Goal: Information Seeking & Learning: Learn about a topic

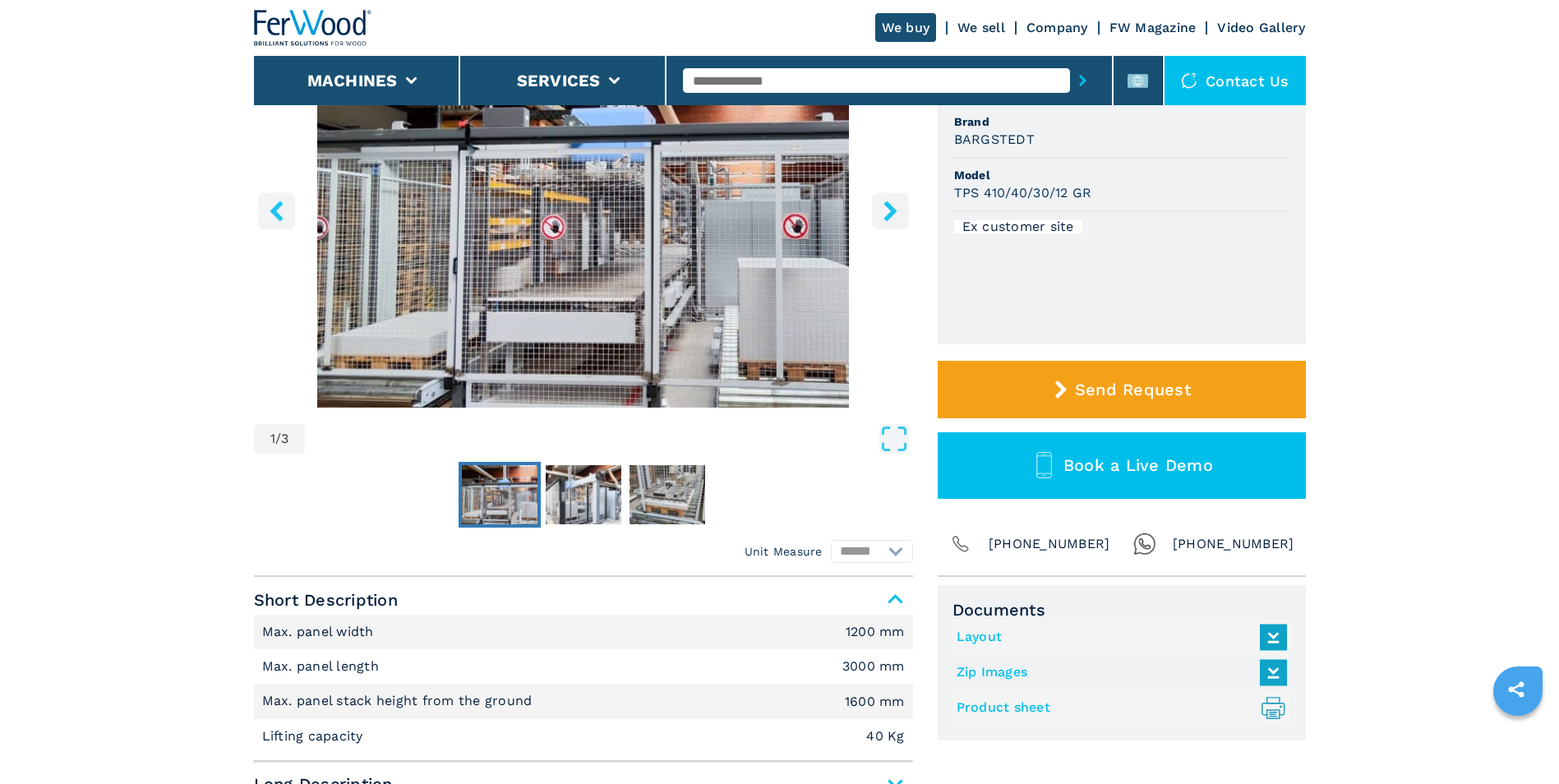
scroll to position [247, 0]
click at [891, 212] on icon "right-button" at bounding box center [890, 211] width 13 height 20
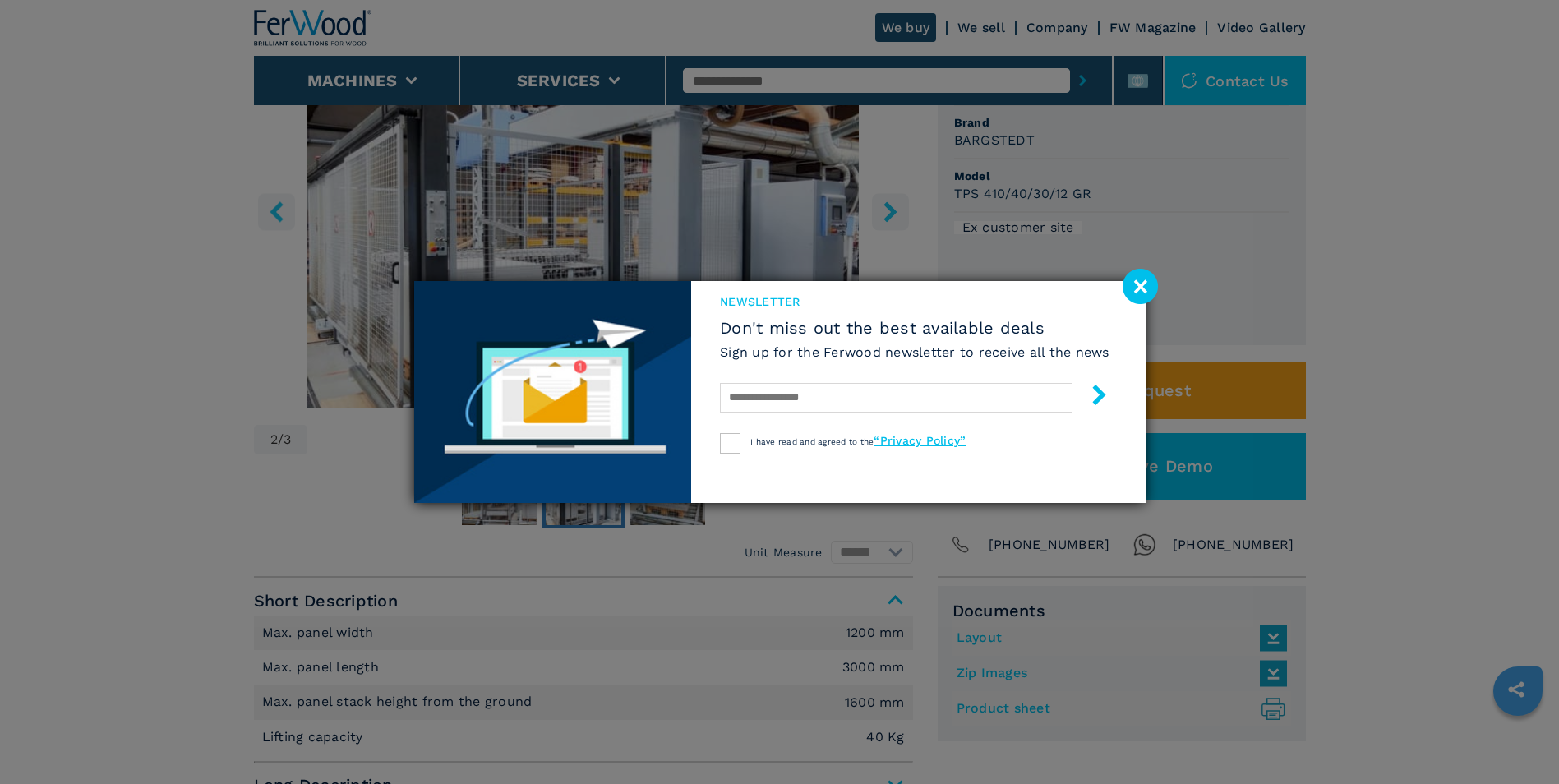
click at [1141, 291] on image at bounding box center [1140, 286] width 35 height 35
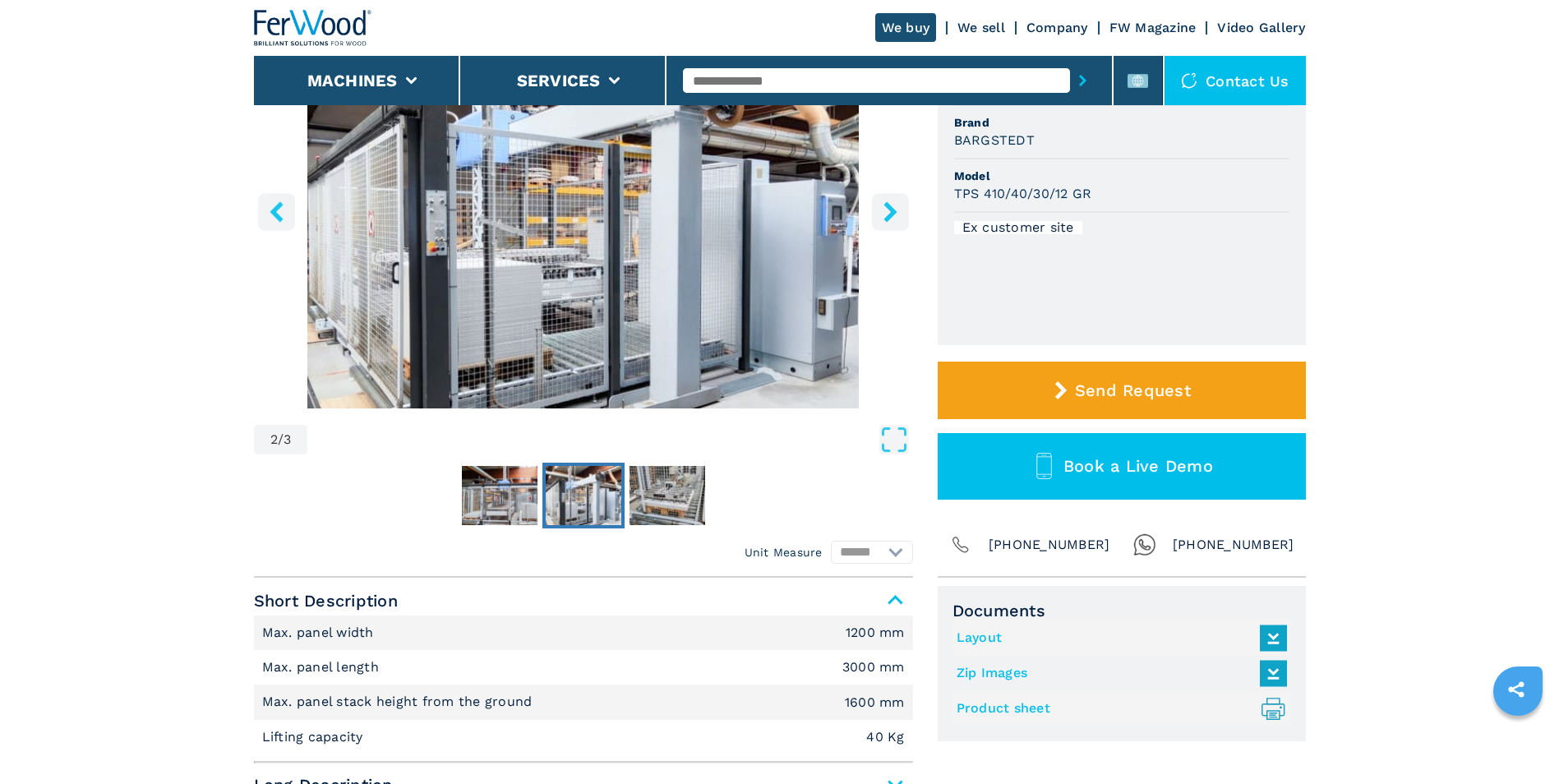
click at [888, 215] on icon "right-button" at bounding box center [890, 211] width 13 height 20
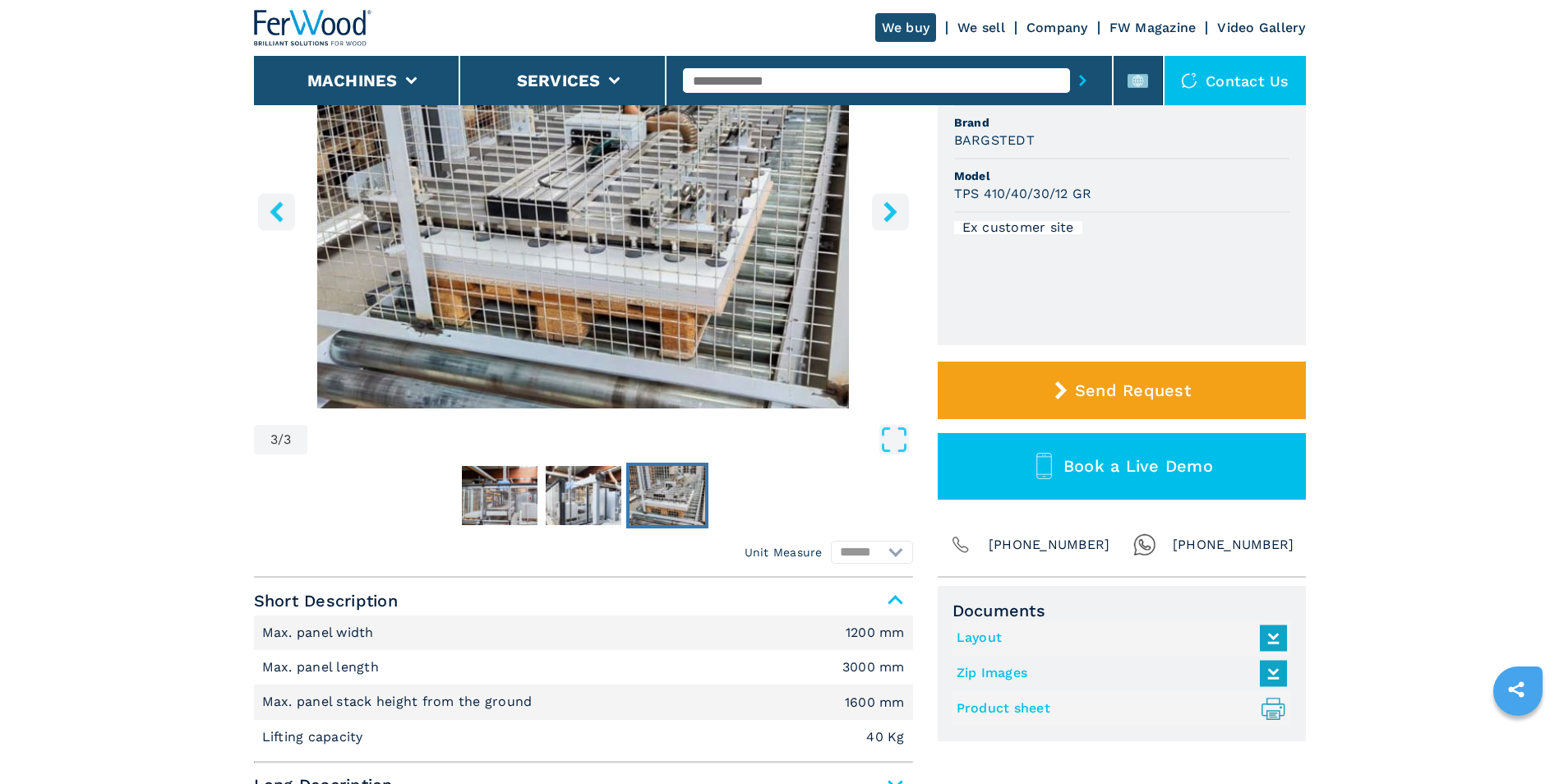
click at [888, 215] on icon "right-button" at bounding box center [890, 211] width 13 height 20
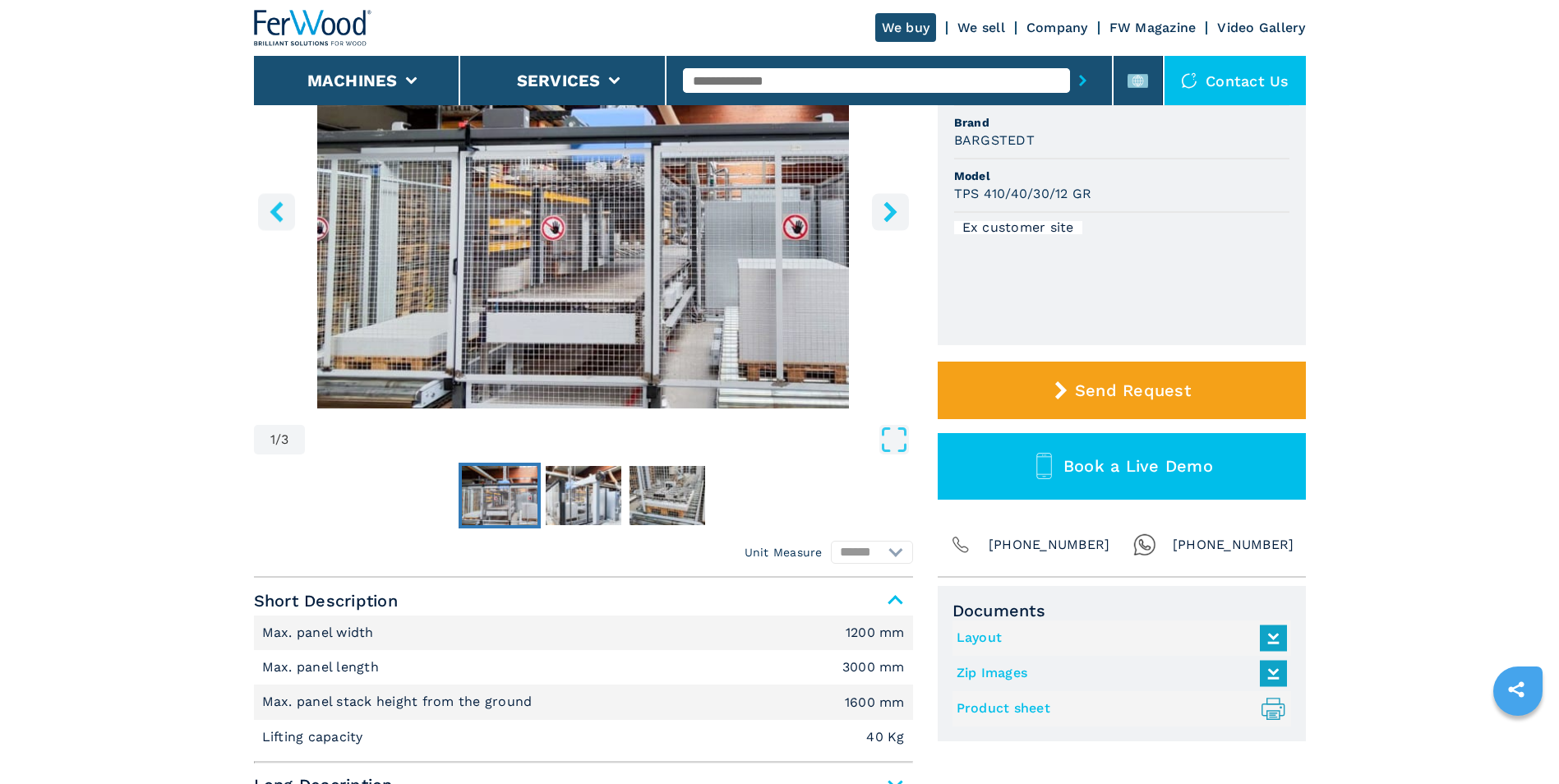
click at [888, 215] on icon "right-button" at bounding box center [890, 211] width 13 height 20
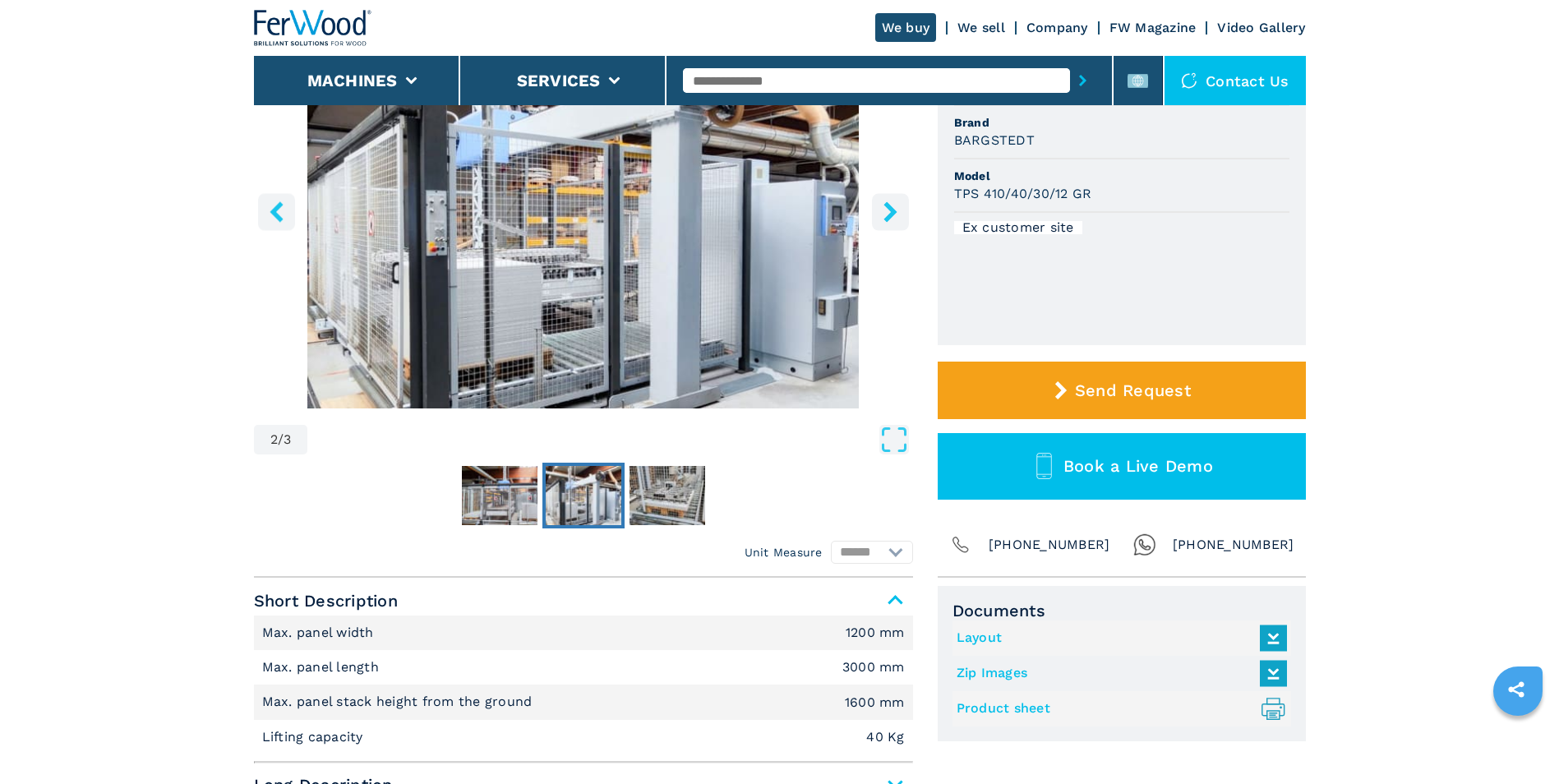
click at [888, 215] on icon "right-button" at bounding box center [890, 211] width 13 height 20
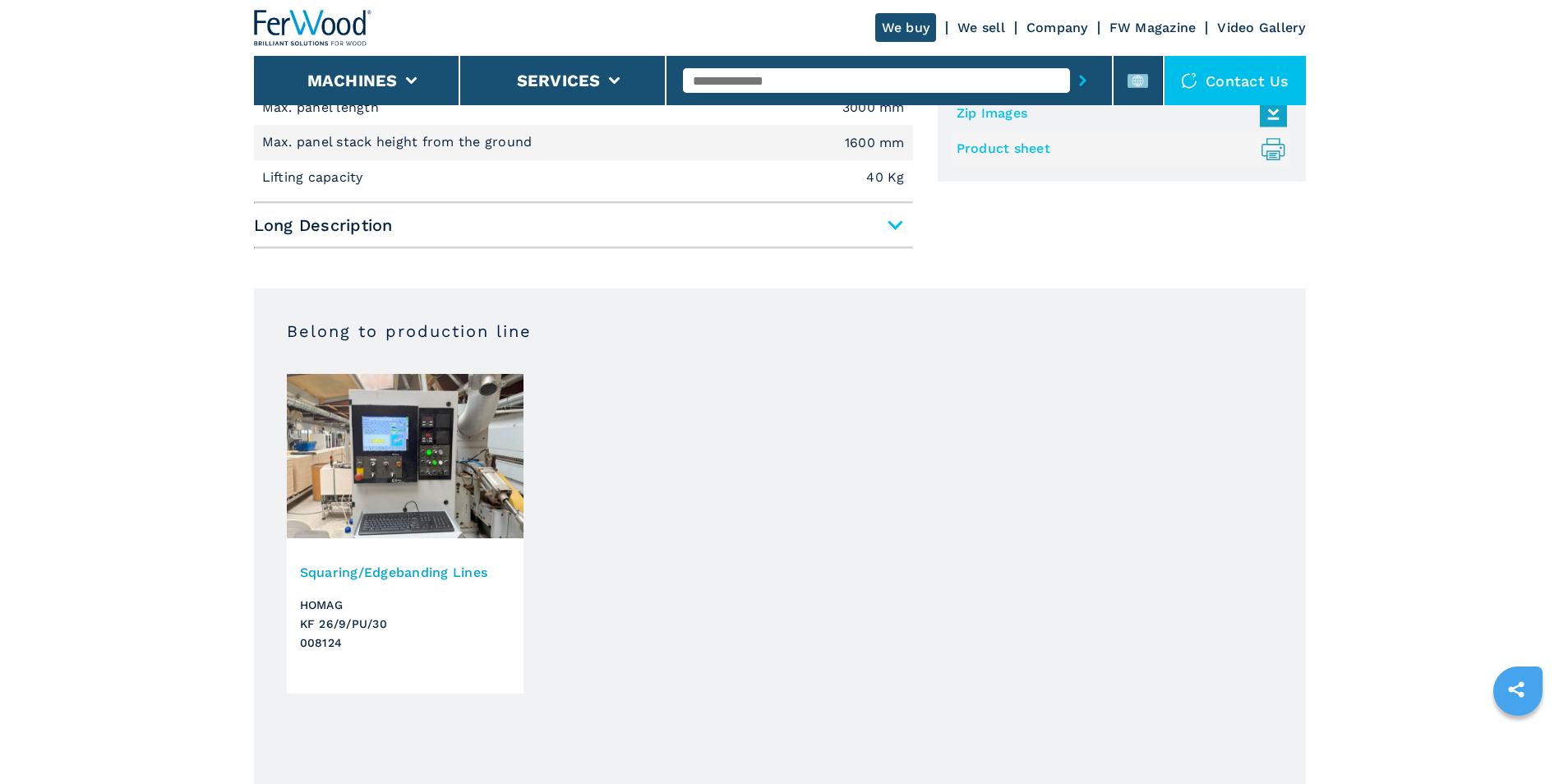
scroll to position [822, 0]
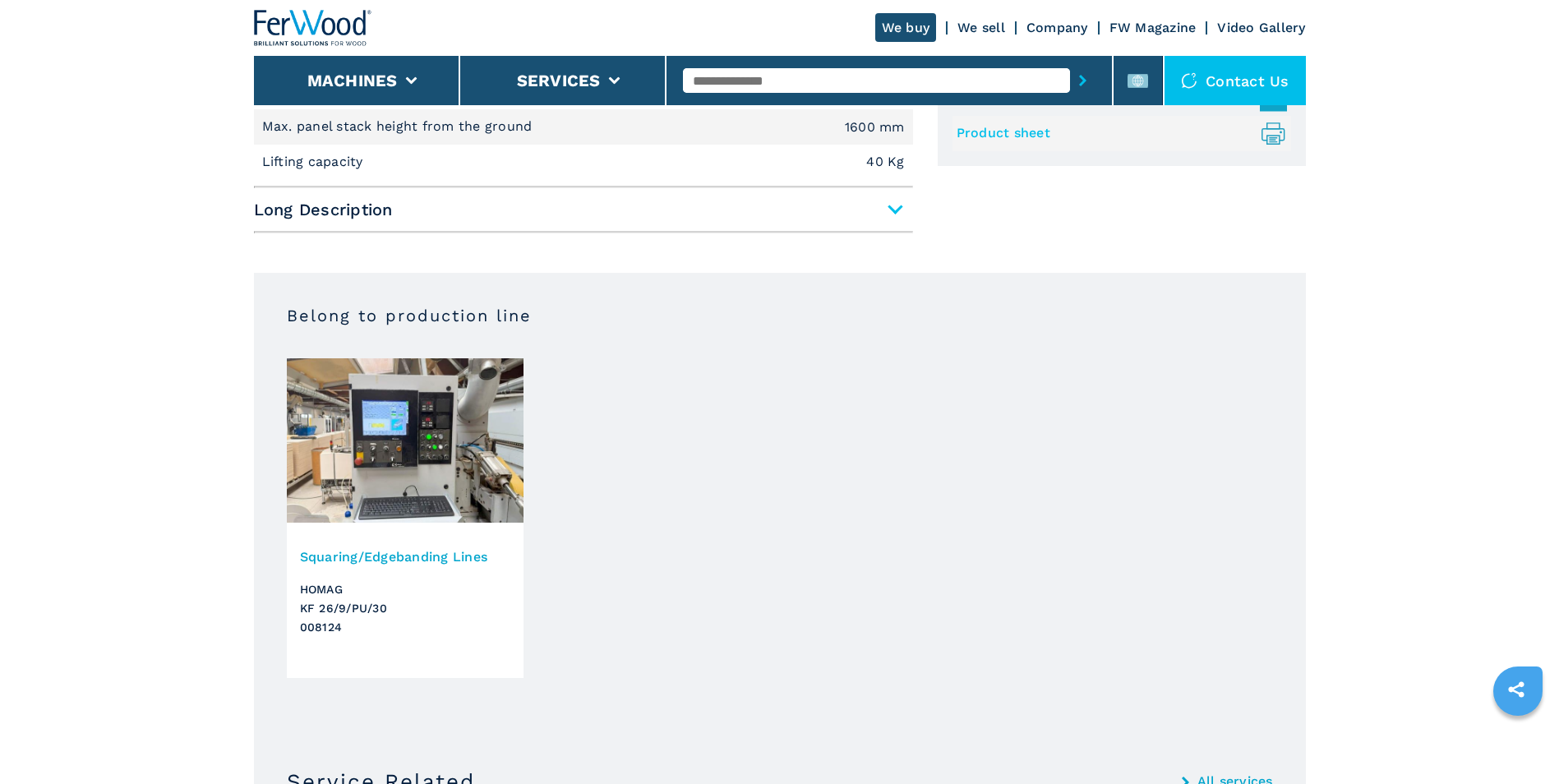
click at [894, 209] on span "Long Description" at bounding box center [583, 210] width 660 height 30
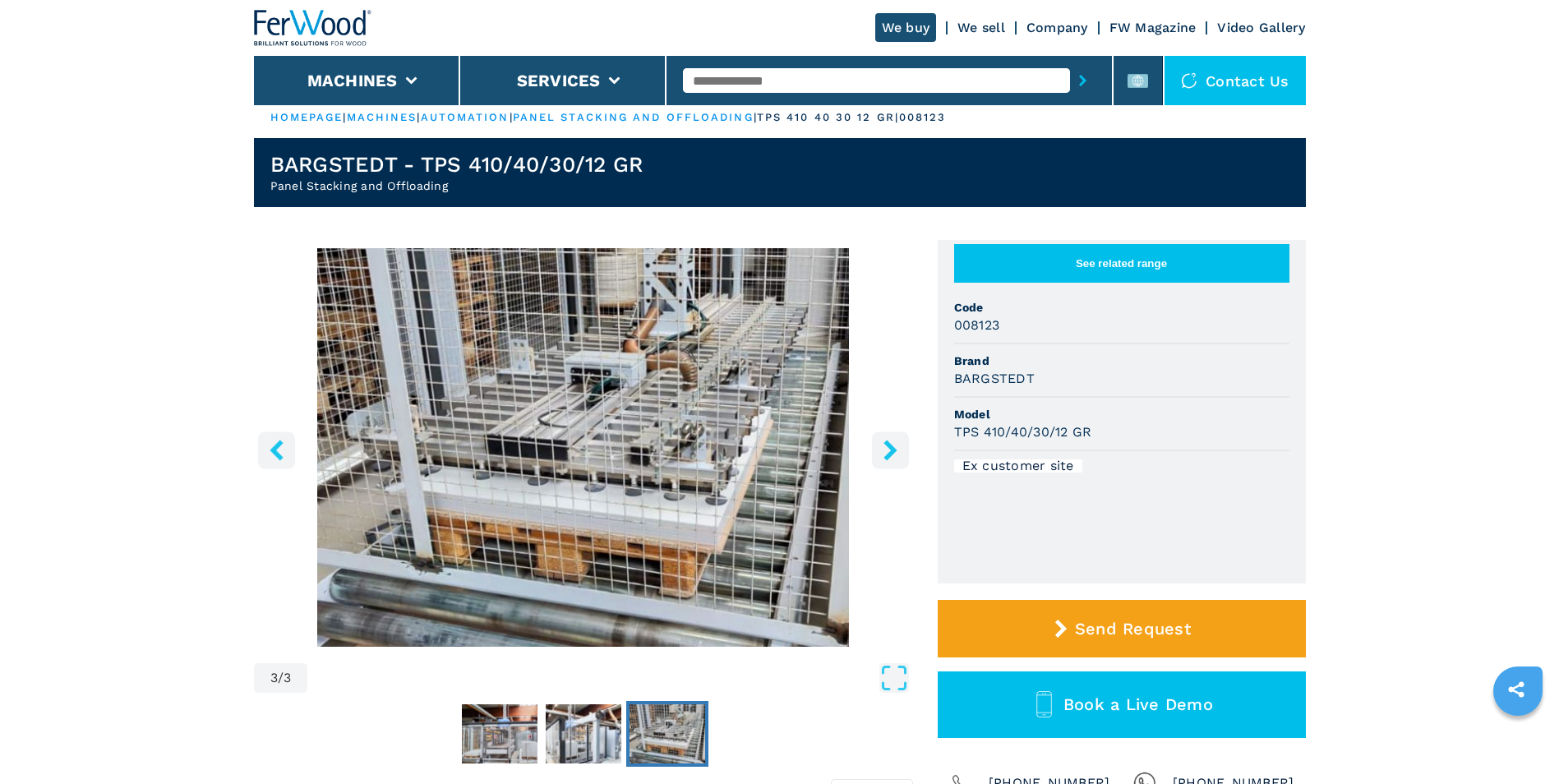
scroll to position [0, 0]
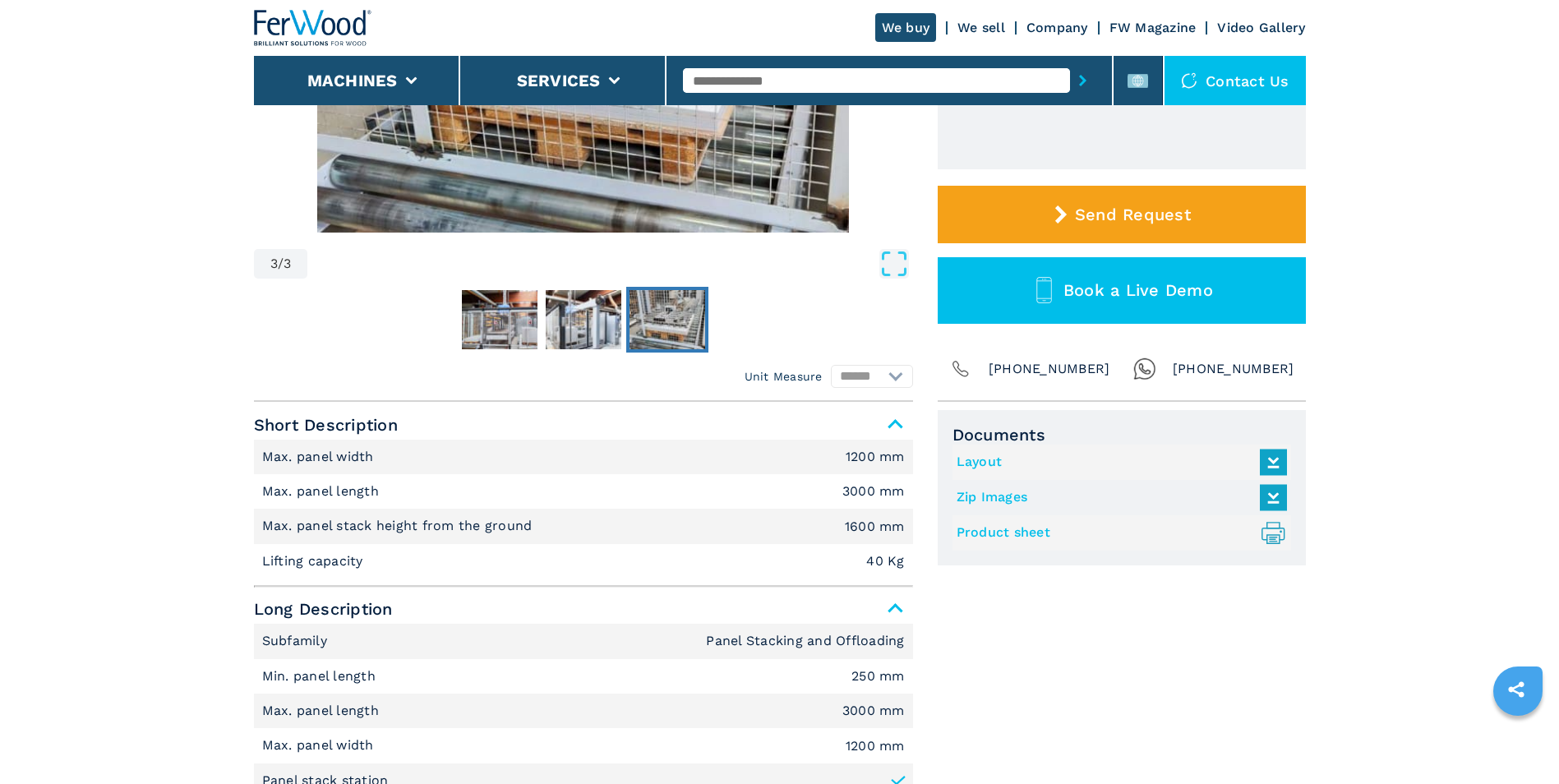
scroll to position [411, 0]
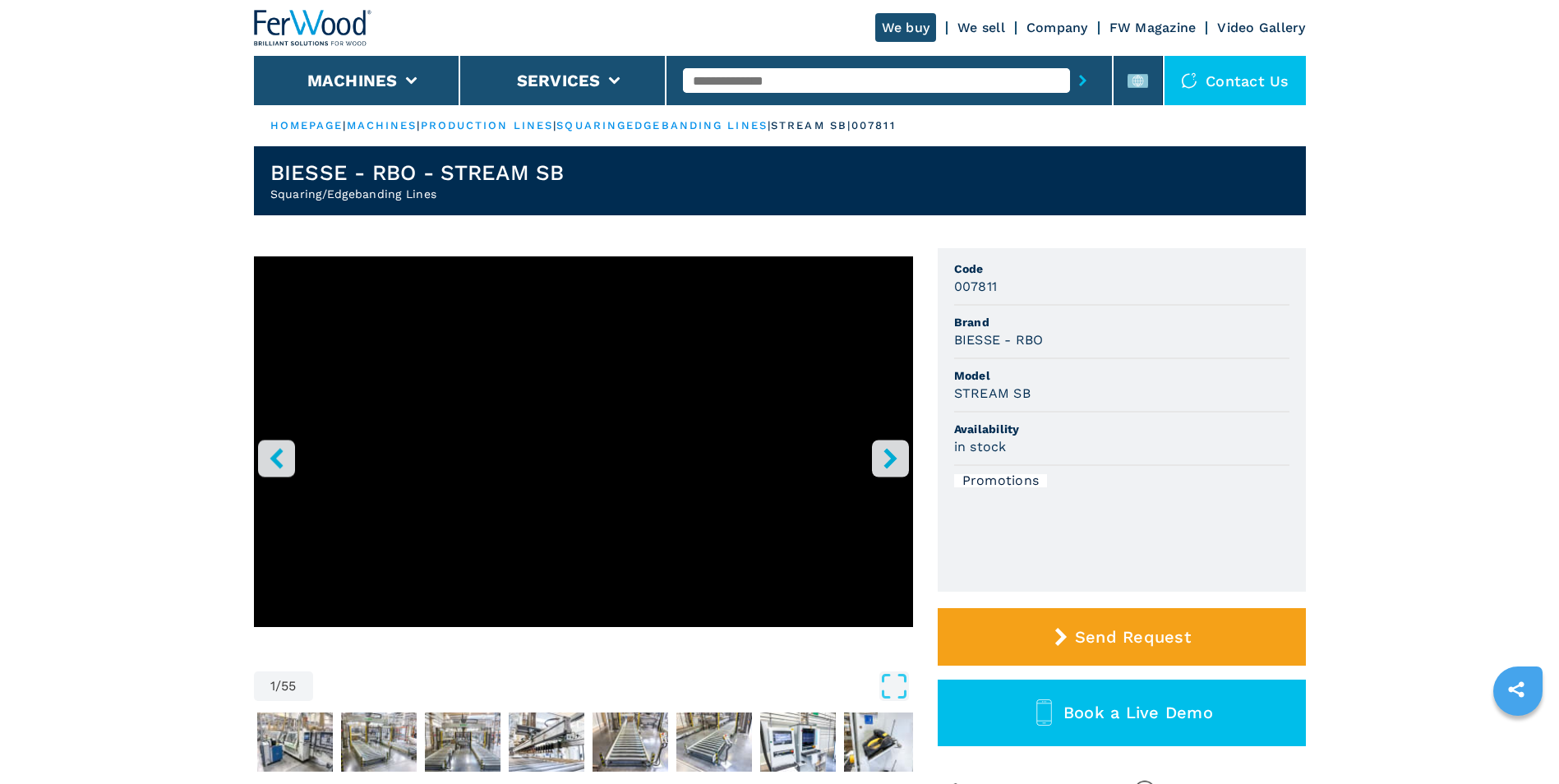
click at [889, 461] on icon "right-button" at bounding box center [890, 457] width 20 height 20
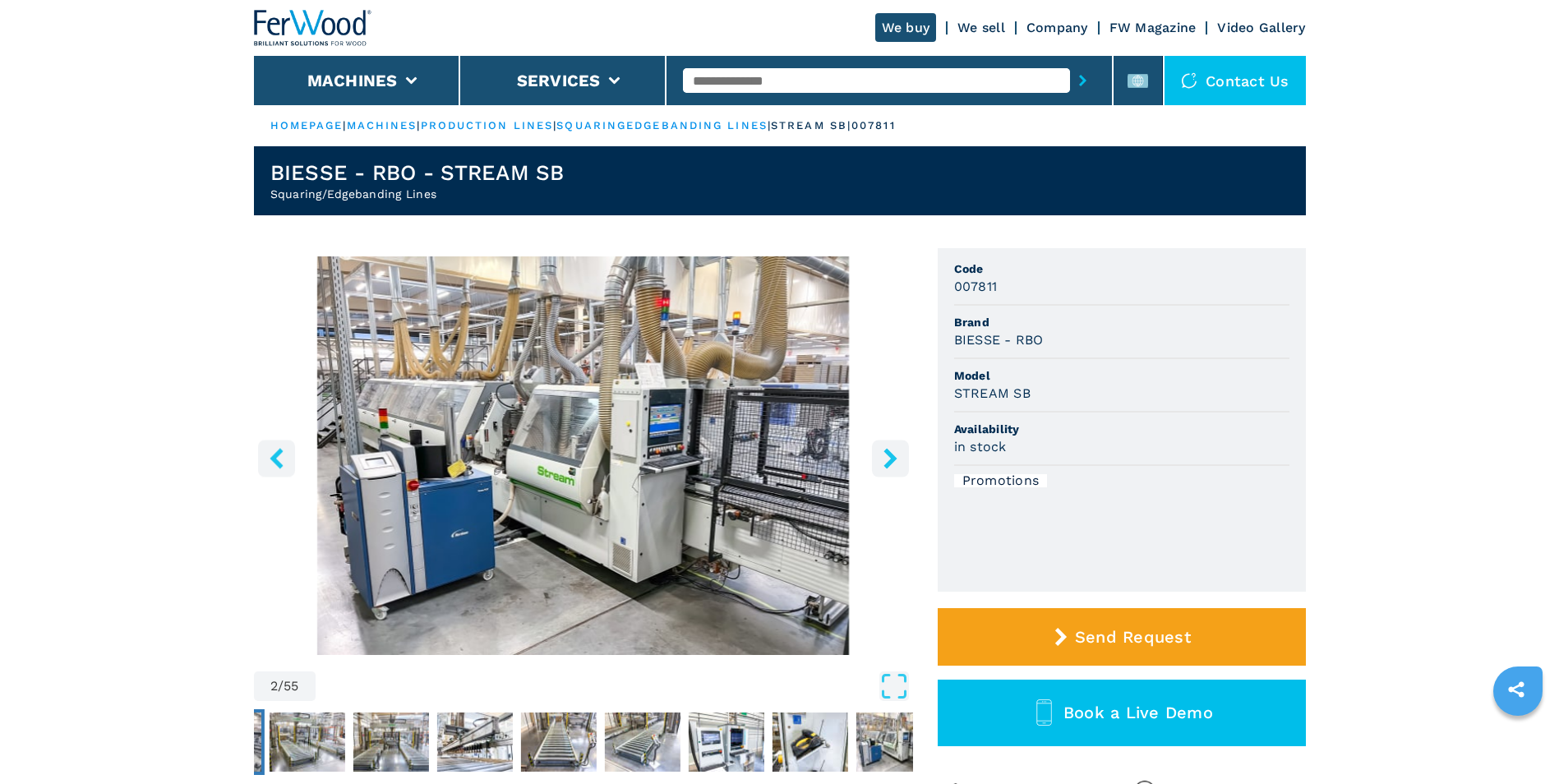
click at [889, 461] on icon "right-button" at bounding box center [890, 457] width 13 height 20
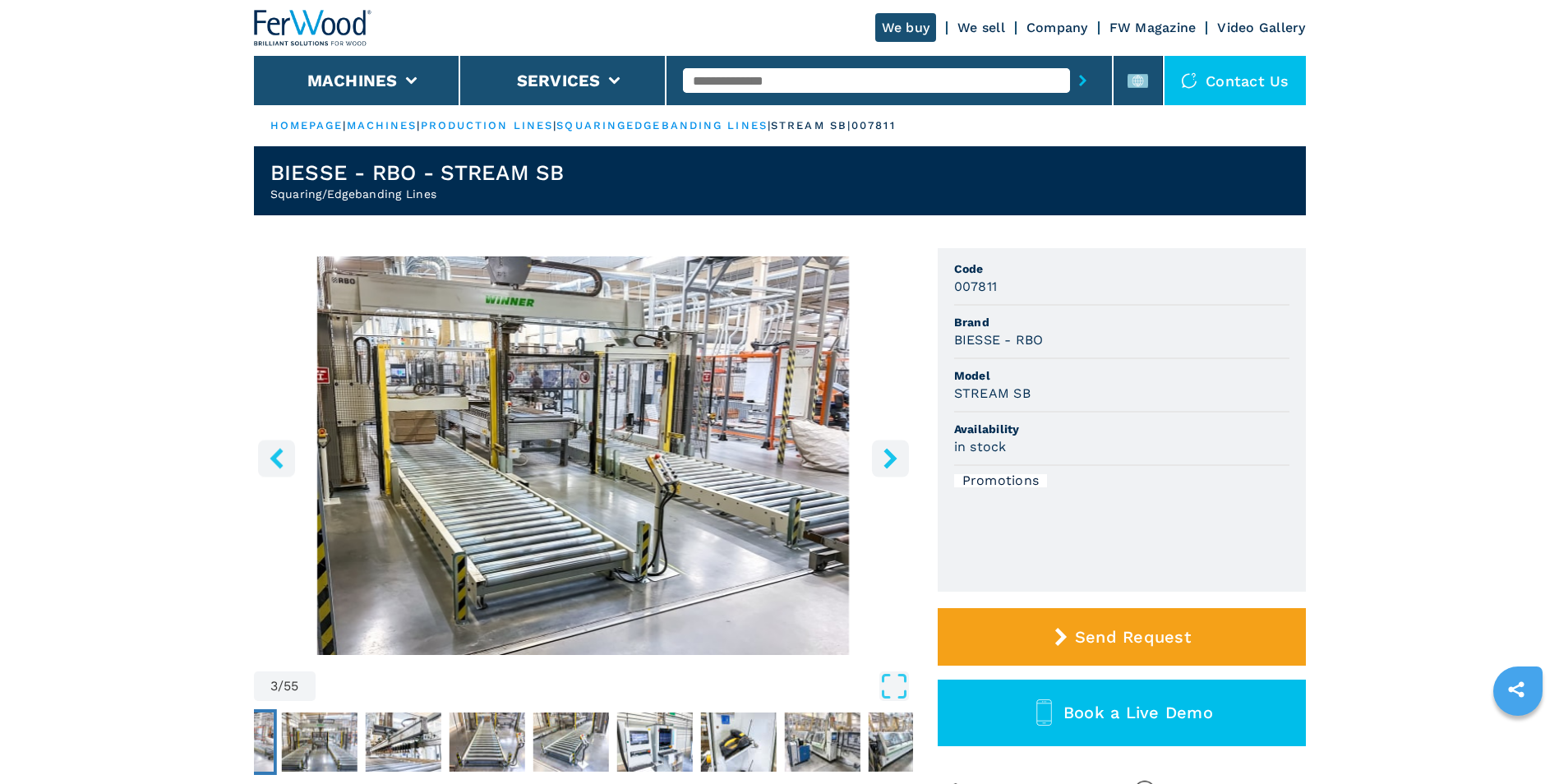
click at [889, 461] on icon "right-button" at bounding box center [890, 457] width 13 height 20
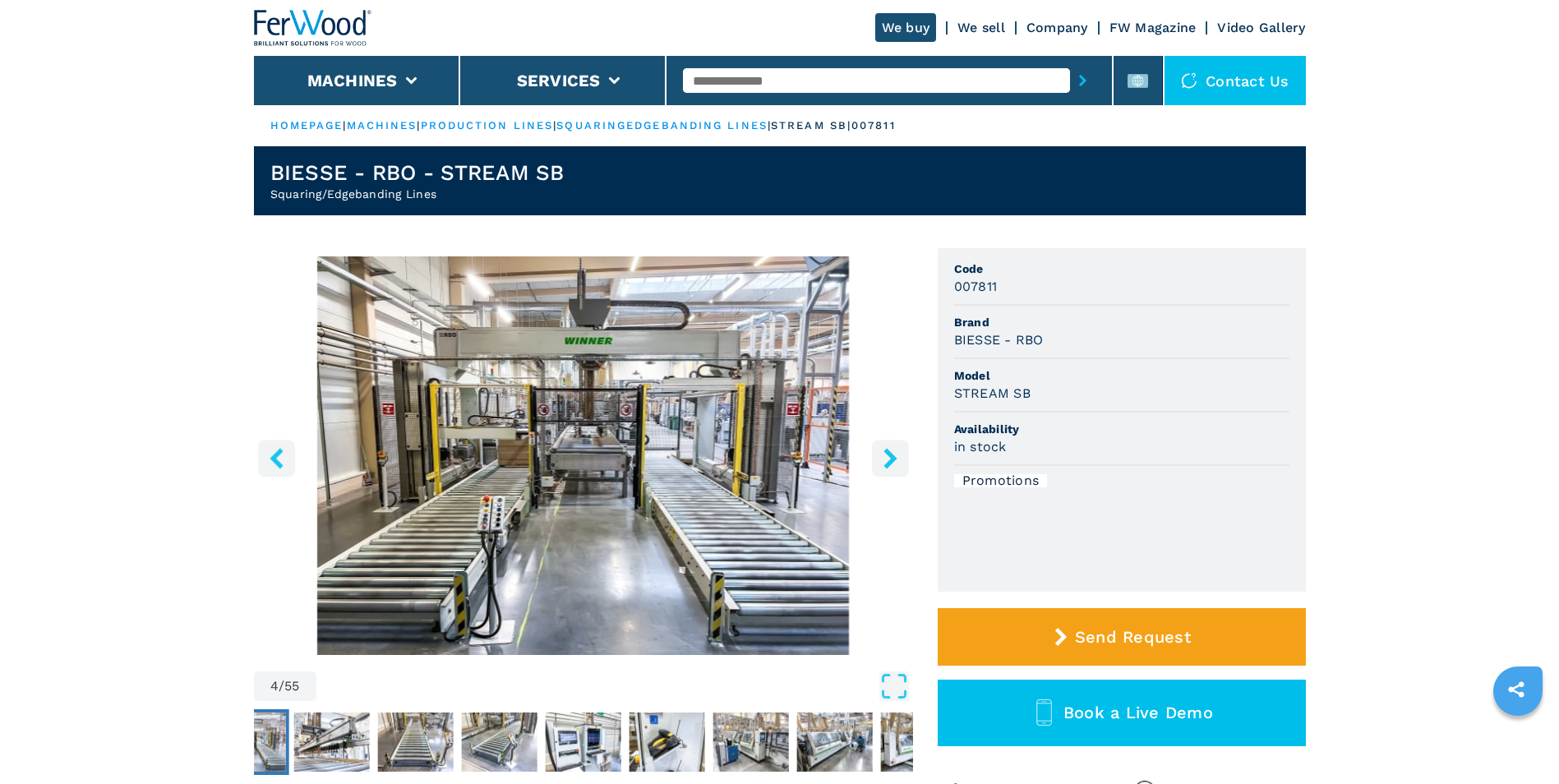
click at [889, 461] on icon "right-button" at bounding box center [890, 457] width 13 height 20
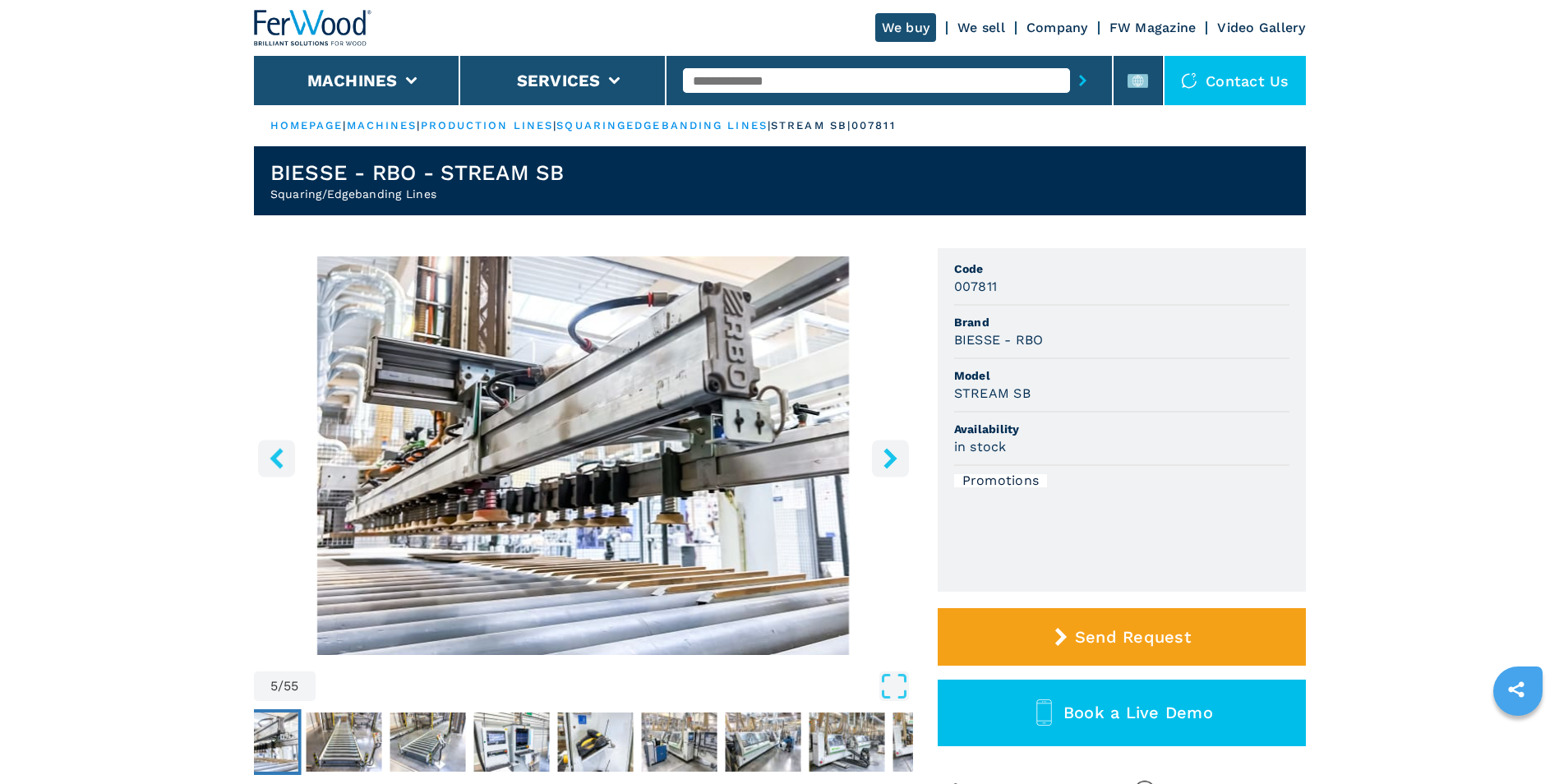
click at [889, 461] on icon "right-button" at bounding box center [890, 457] width 13 height 20
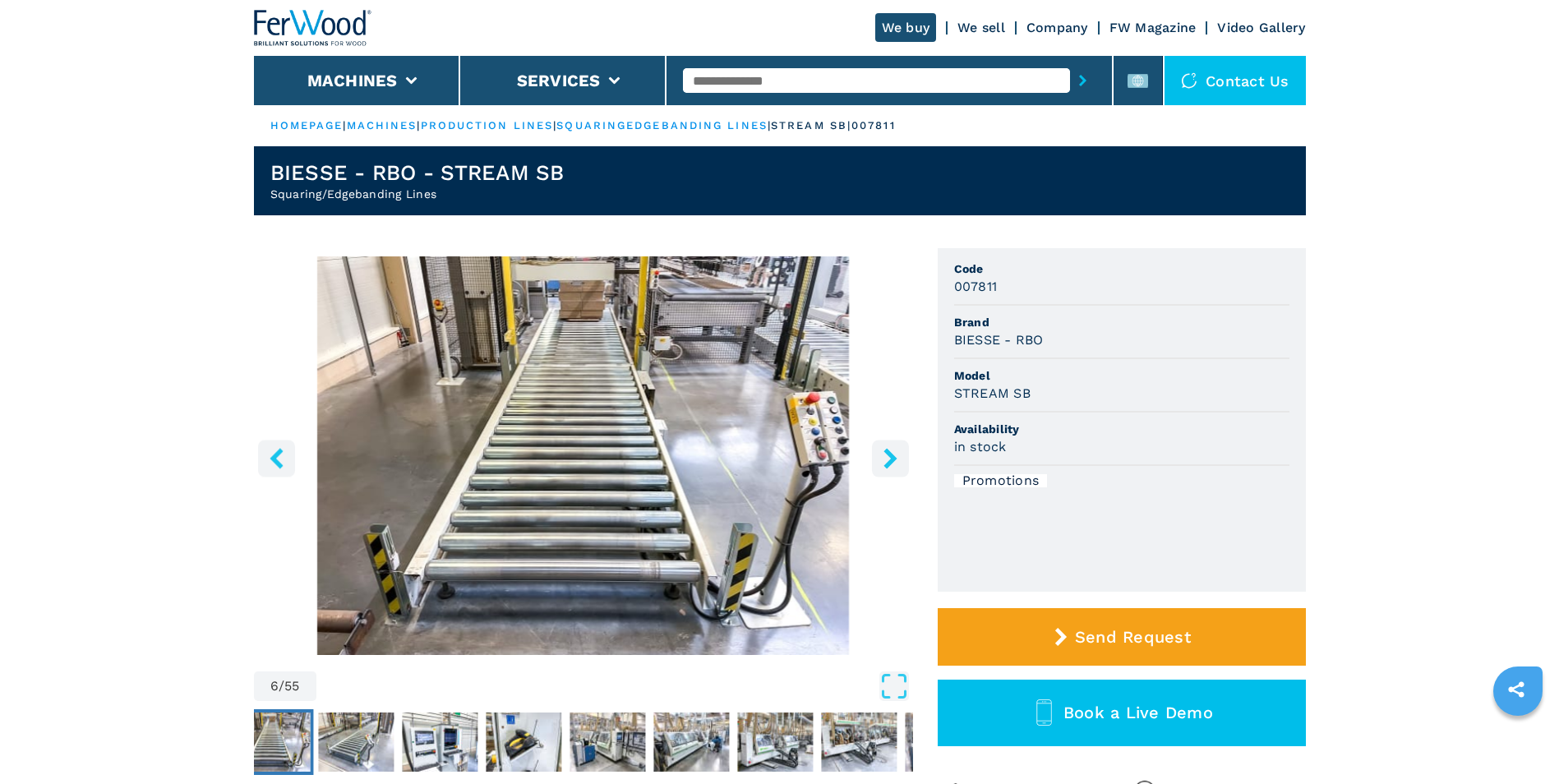
click at [889, 461] on icon "right-button" at bounding box center [890, 457] width 13 height 20
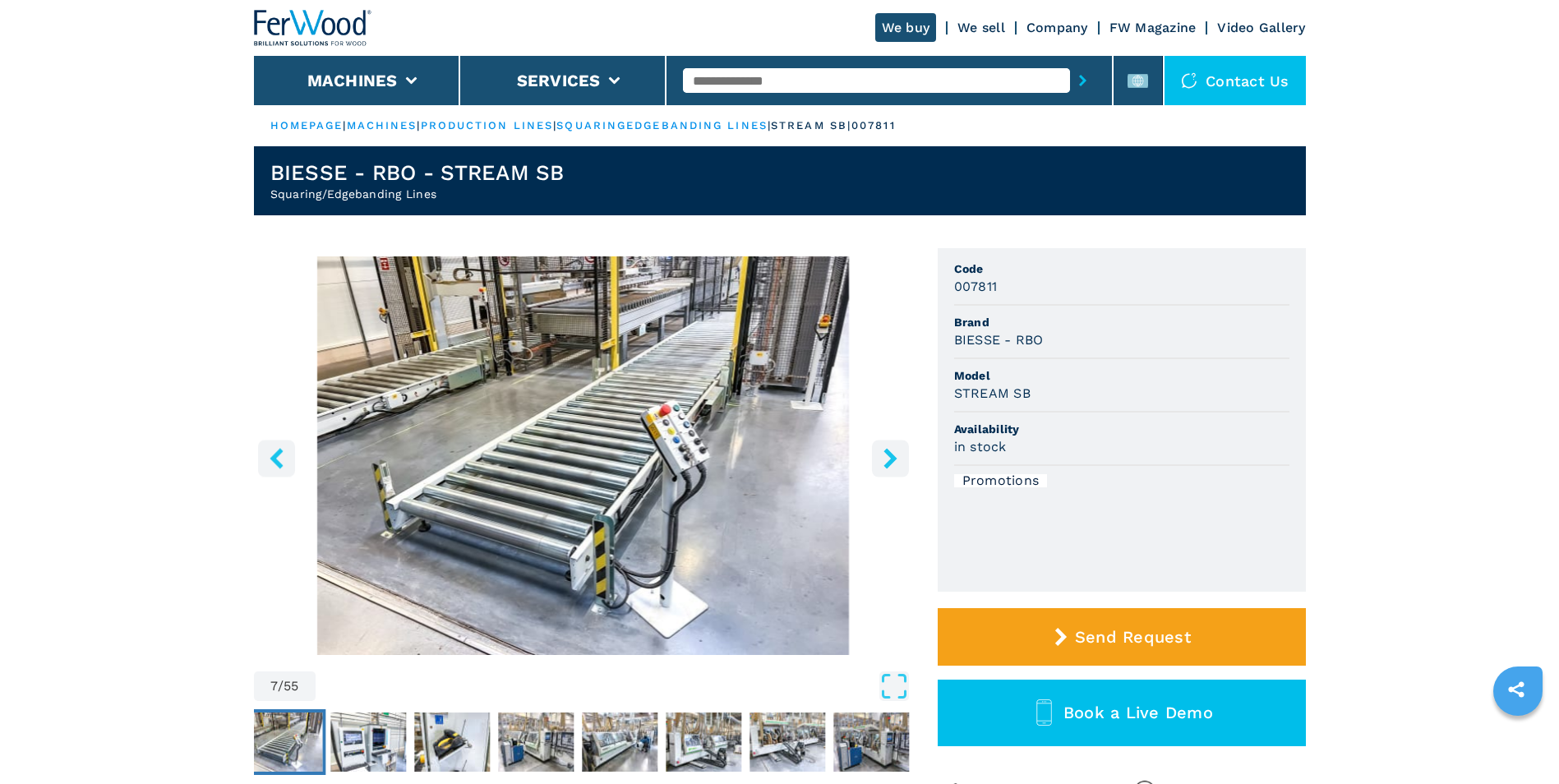
click at [889, 461] on icon "right-button" at bounding box center [890, 457] width 13 height 20
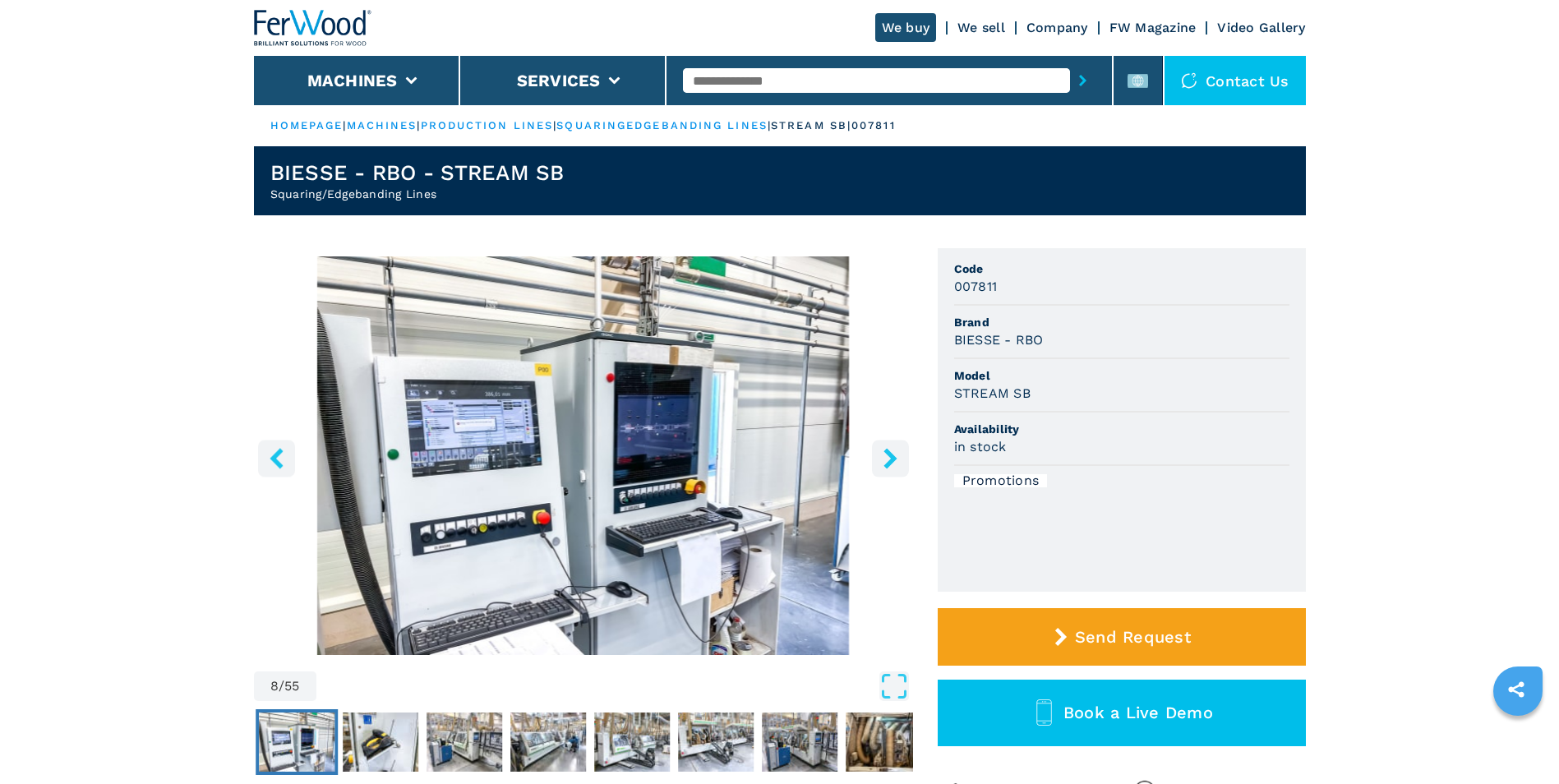
click at [889, 461] on icon "right-button" at bounding box center [890, 457] width 13 height 20
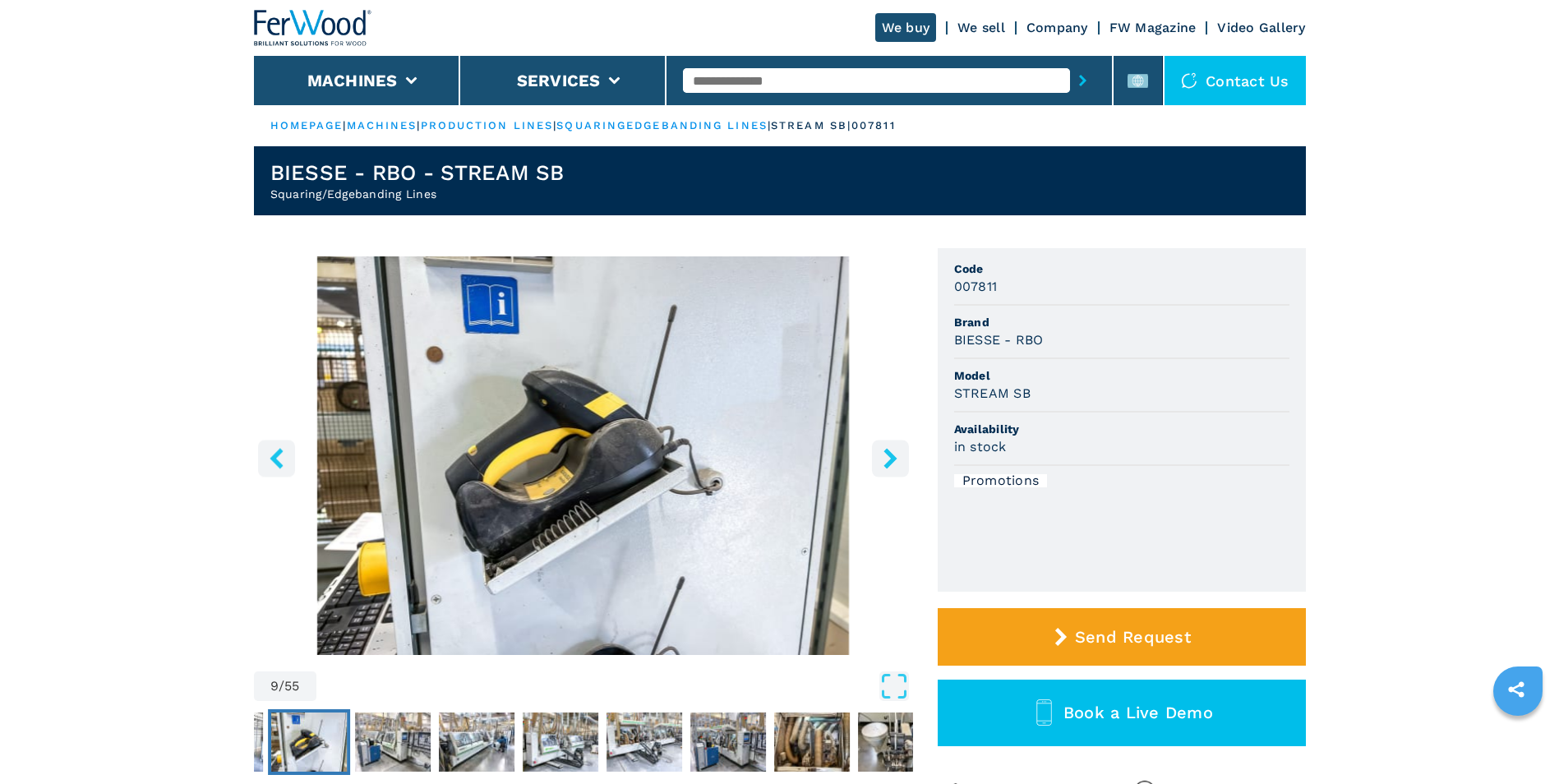
click at [889, 461] on icon "right-button" at bounding box center [890, 457] width 13 height 20
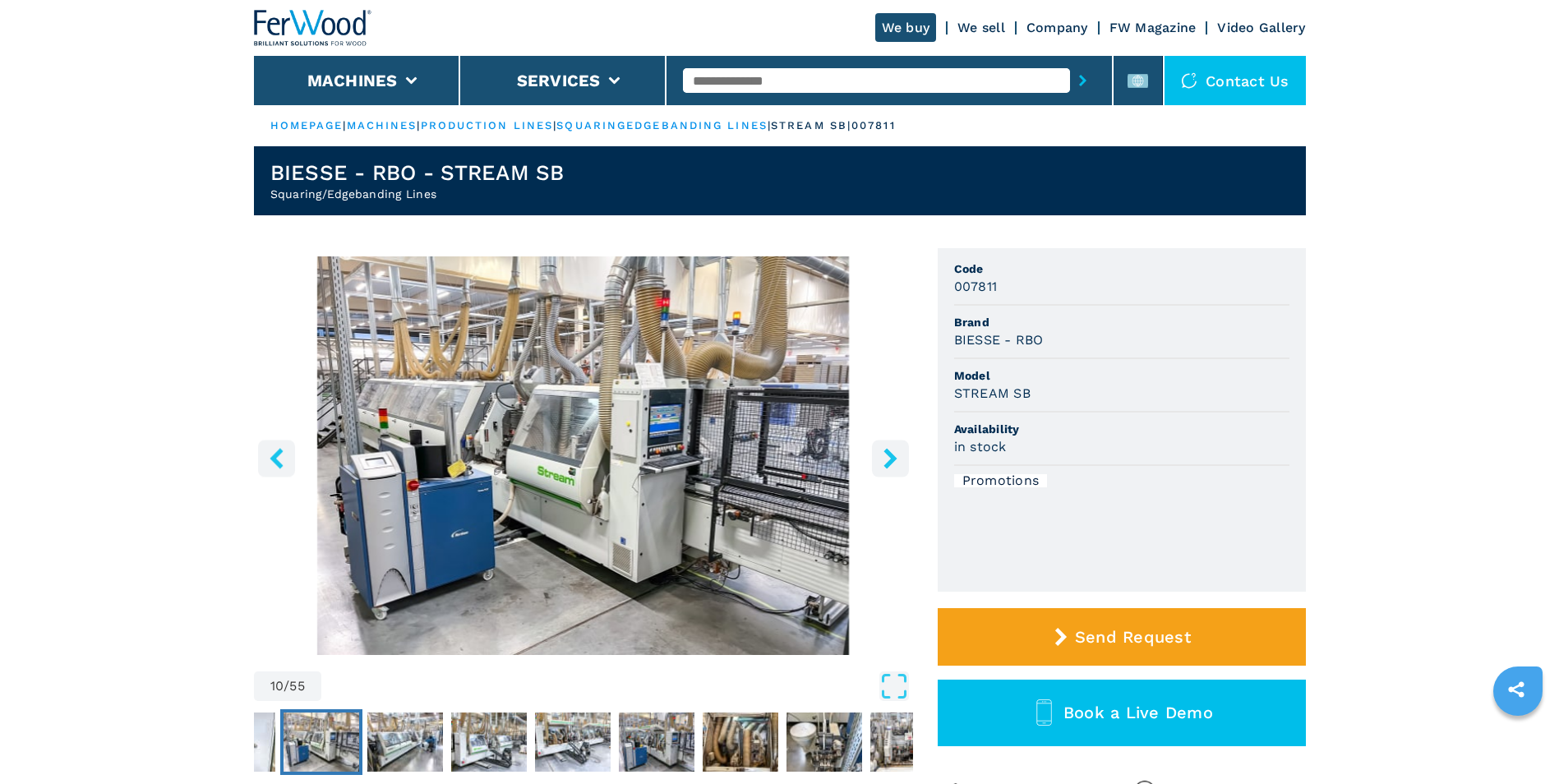
click at [889, 461] on icon "right-button" at bounding box center [890, 457] width 13 height 20
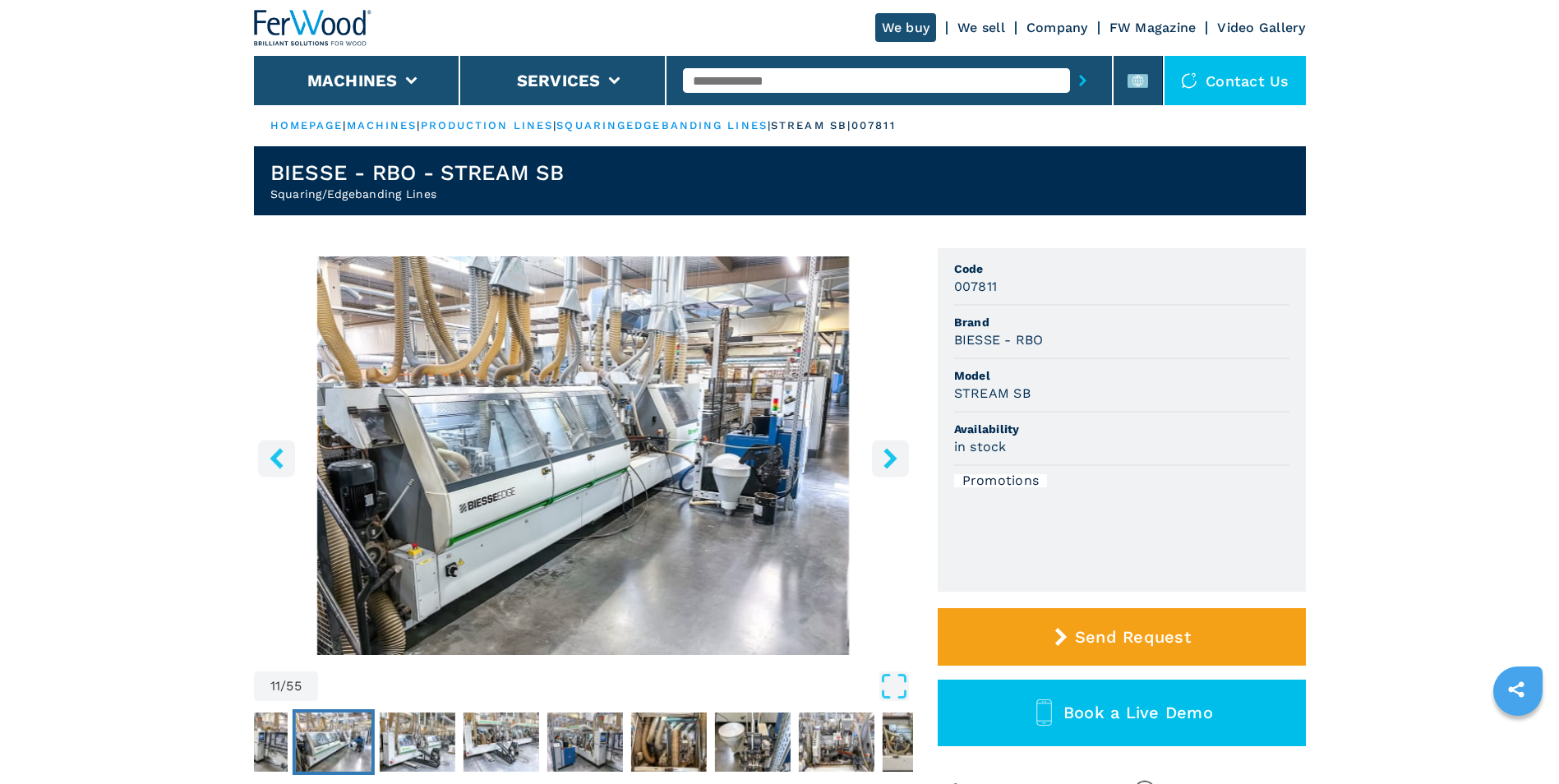
click at [889, 461] on icon "right-button" at bounding box center [890, 457] width 13 height 20
